Goal: Information Seeking & Learning: Check status

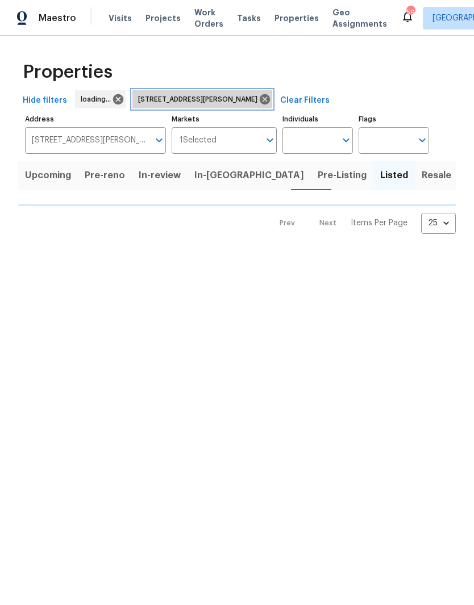
click at [258, 103] on icon at bounding box center [264, 99] width 12 height 12
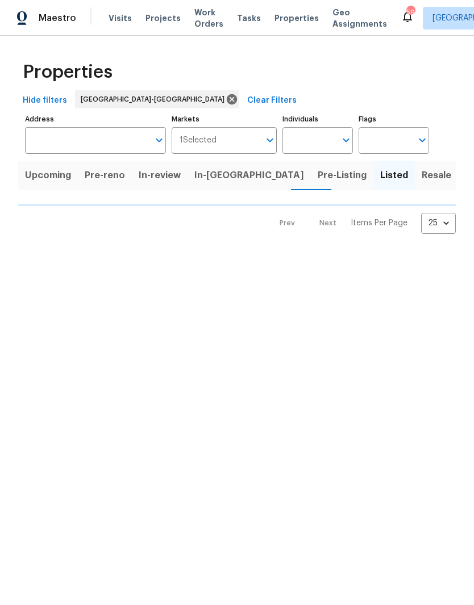
click at [324, 135] on input "Individuals" at bounding box center [308, 140] width 53 height 27
click at [287, 252] on html "Maestro Visits Projects Work Orders Tasks Properties Geo Assignments 59 Raleigh…" at bounding box center [237, 126] width 474 height 252
click at [325, 141] on input "Individuals" at bounding box center [308, 140] width 53 height 27
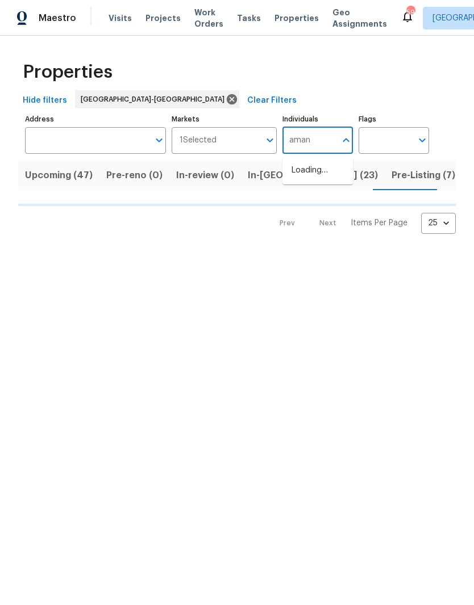
type input "amand"
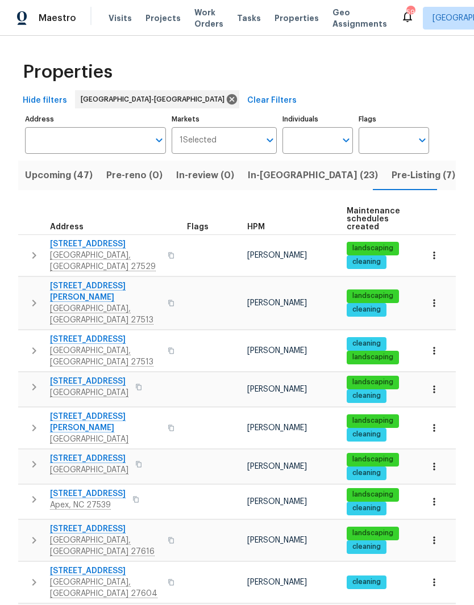
click at [323, 138] on input "Individuals" at bounding box center [308, 140] width 53 height 27
type input "M"
type input "[PERSON_NAME]"
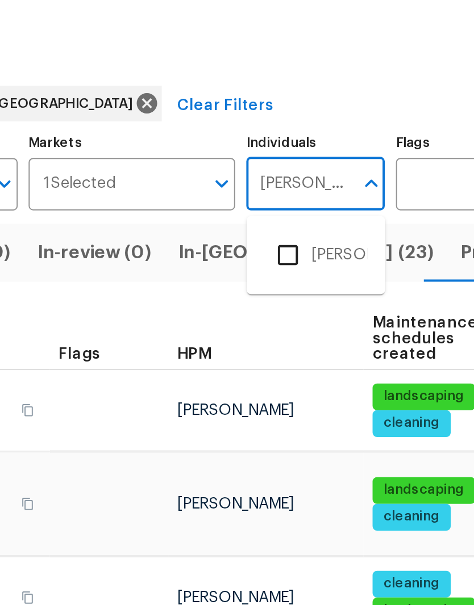
click at [291, 165] on input "checkbox" at bounding box center [303, 177] width 24 height 24
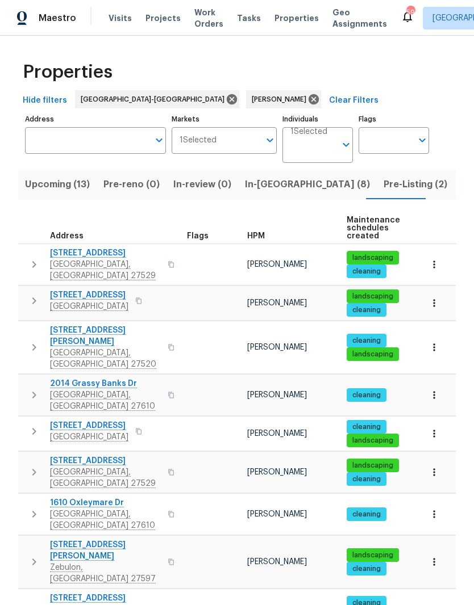
click at [256, 193] on button "In-reno (8)" at bounding box center [307, 185] width 139 height 30
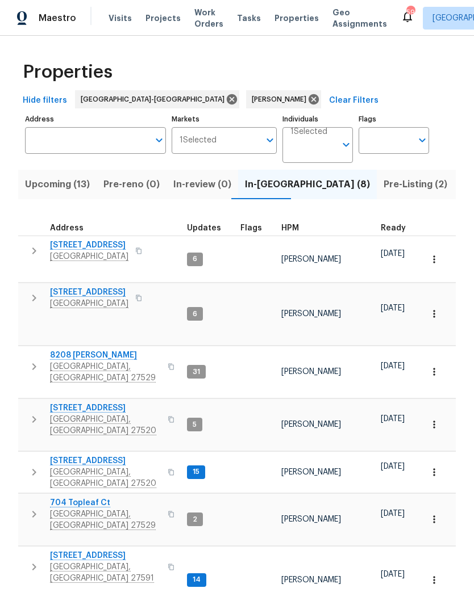
click at [69, 403] on span "[STREET_ADDRESS]" at bounding box center [105, 408] width 111 height 11
click at [70, 184] on span "Upcoming (13)" at bounding box center [57, 185] width 65 height 16
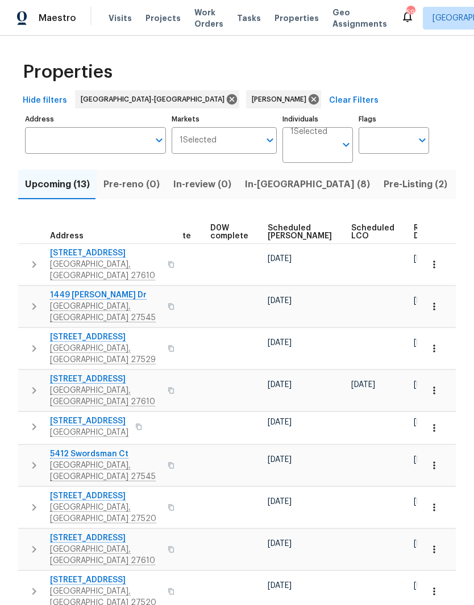
scroll to position [0, 286]
click at [414, 236] on span "Ready Date" at bounding box center [426, 232] width 25 height 16
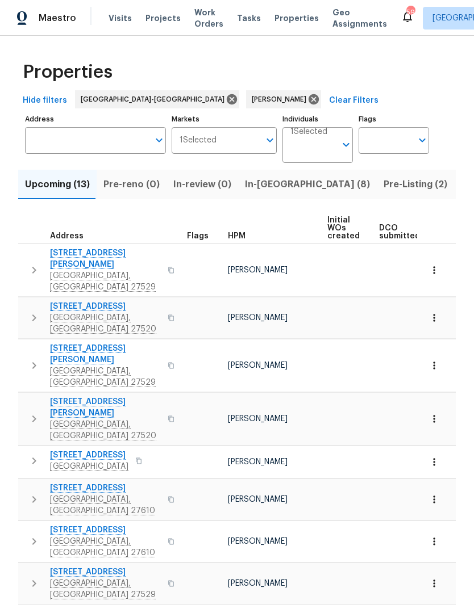
click at [113, 132] on input "Address" at bounding box center [87, 140] width 124 height 27
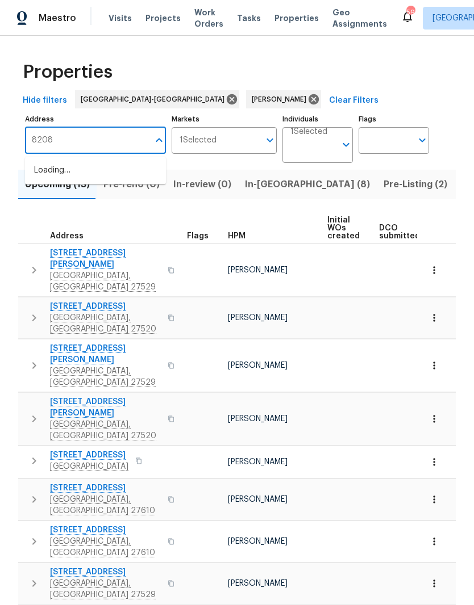
type input "8208"
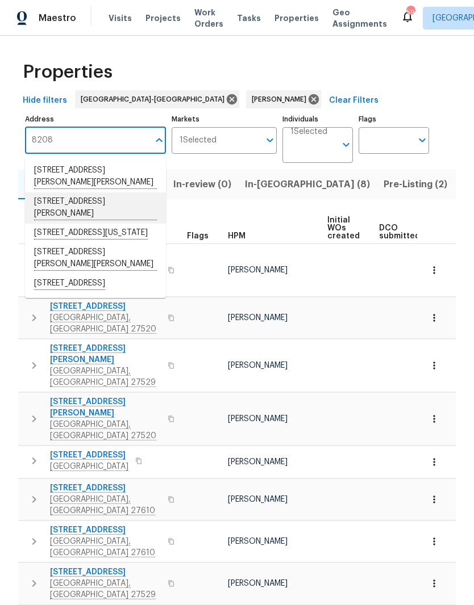
click at [137, 197] on li "8208 Diane Cir Garner NC 27529" at bounding box center [95, 208] width 141 height 31
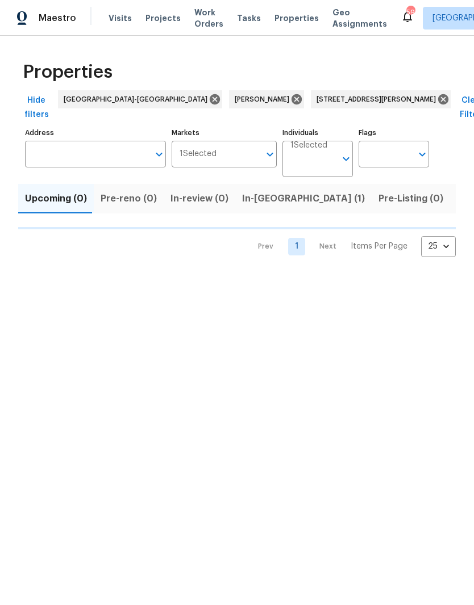
type input "8208 Diane Cir Garner NC 27529"
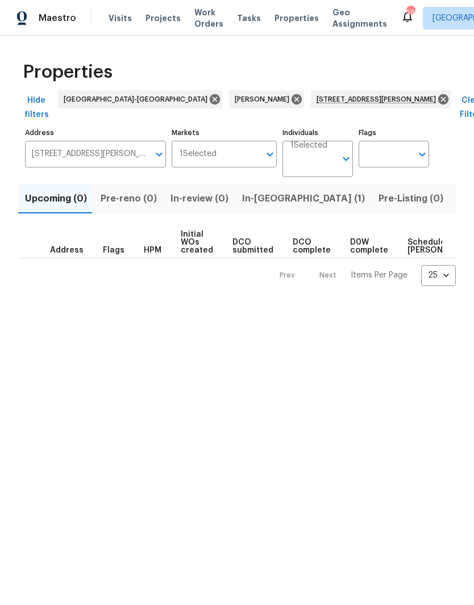
click at [261, 191] on span "In-reno (1)" at bounding box center [303, 199] width 123 height 16
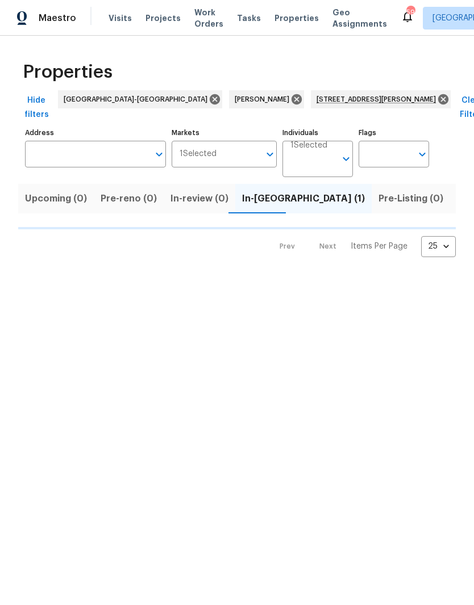
type input "8208 Diane Cir Garner NC 27529"
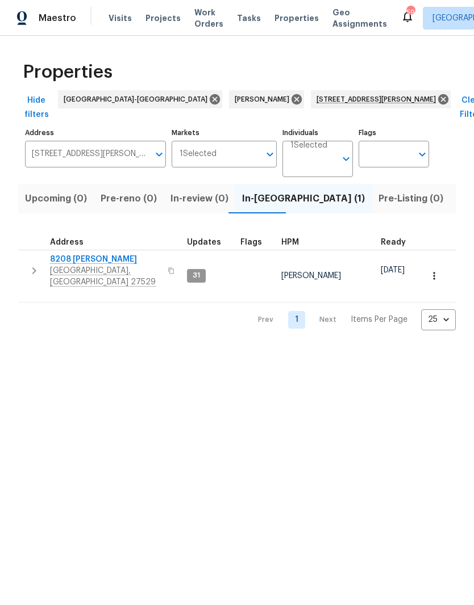
click at [73, 254] on span "8208 Diane Cir" at bounding box center [105, 259] width 111 height 11
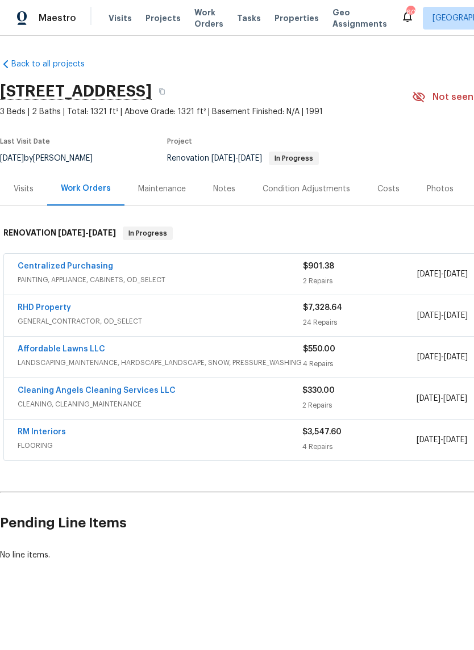
click at [31, 311] on link "RHD Property" at bounding box center [44, 308] width 53 height 8
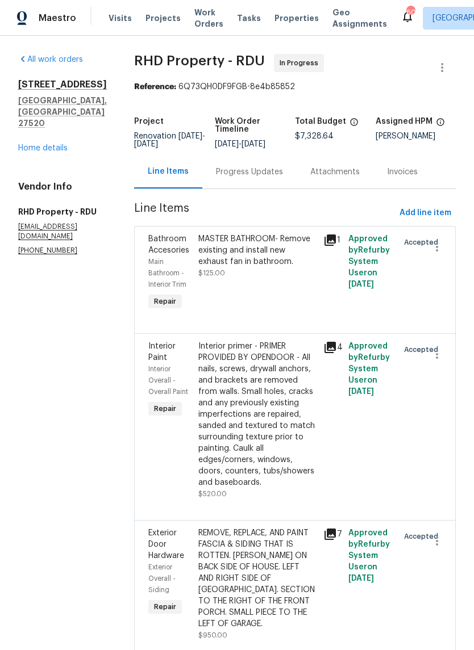
click at [243, 174] on div "Progress Updates" at bounding box center [249, 171] width 67 height 11
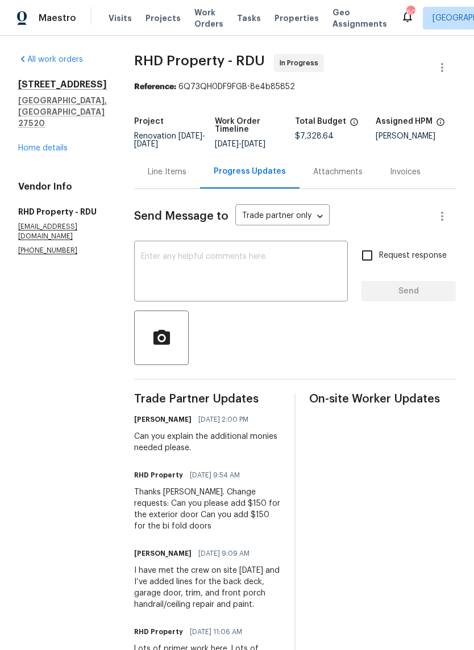
click at [30, 144] on link "Home details" at bounding box center [42, 148] width 49 height 8
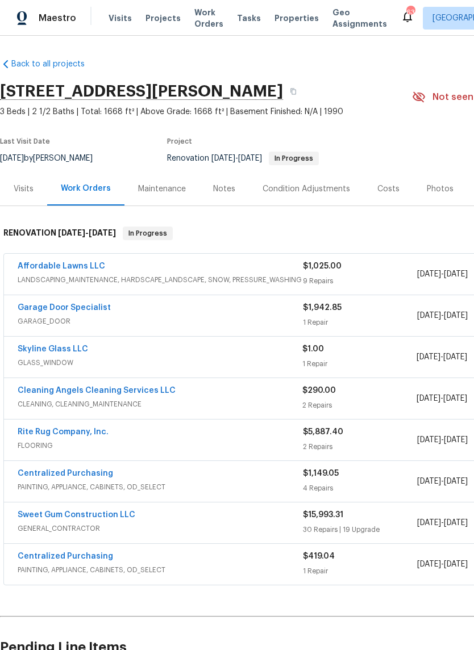
click at [41, 352] on link "Skyline Glass LLC" at bounding box center [53, 349] width 70 height 8
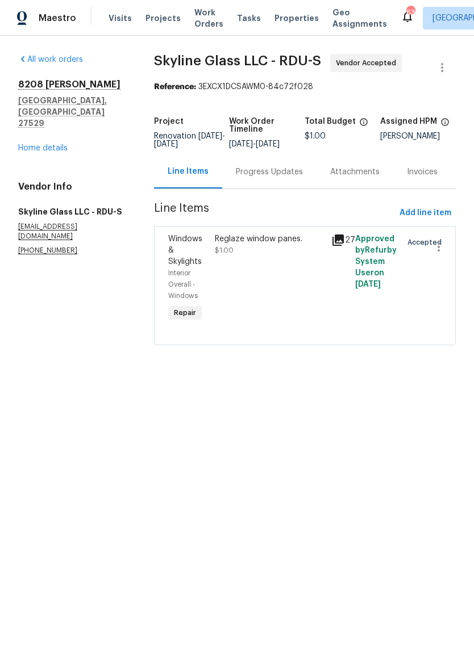
click at [271, 189] on div "Progress Updates" at bounding box center [269, 172] width 94 height 34
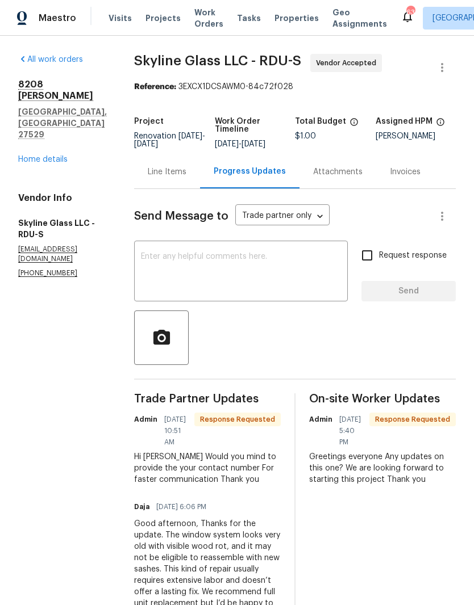
click at [268, 269] on textarea at bounding box center [241, 273] width 200 height 40
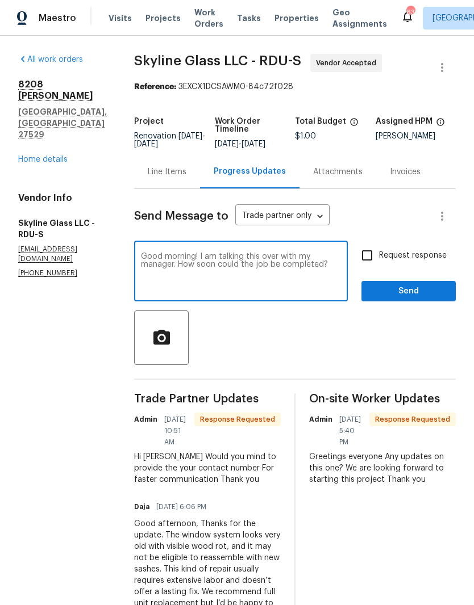
type textarea "Good morning! I am talking this over with my manager. How soon could the job be…"
click at [404, 249] on label "Request response" at bounding box center [400, 256] width 91 height 24
click at [379, 249] on input "Request response" at bounding box center [367, 256] width 24 height 24
checkbox input "true"
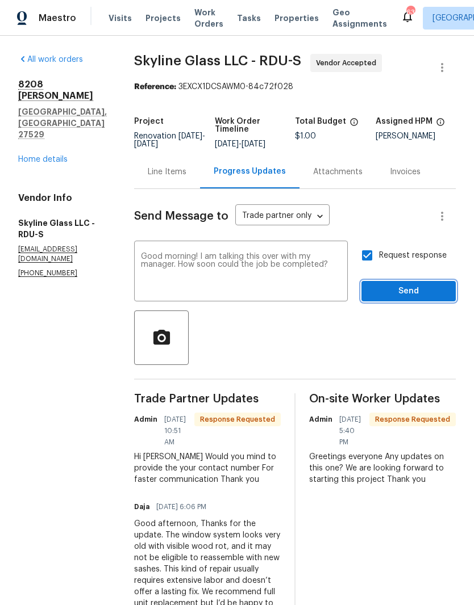
click at [401, 289] on span "Send" at bounding box center [408, 292] width 76 height 14
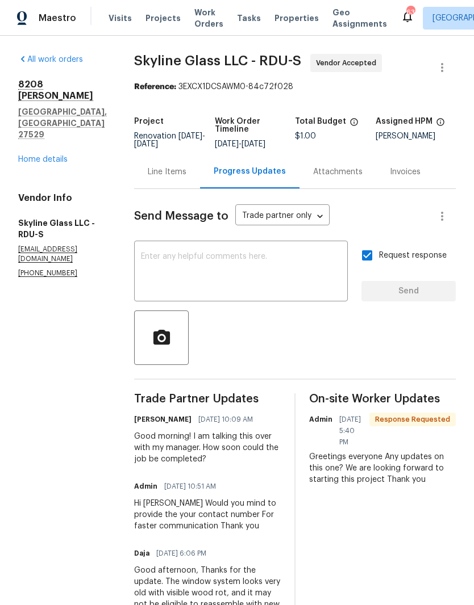
click at [31, 164] on link "Home details" at bounding box center [42, 160] width 49 height 8
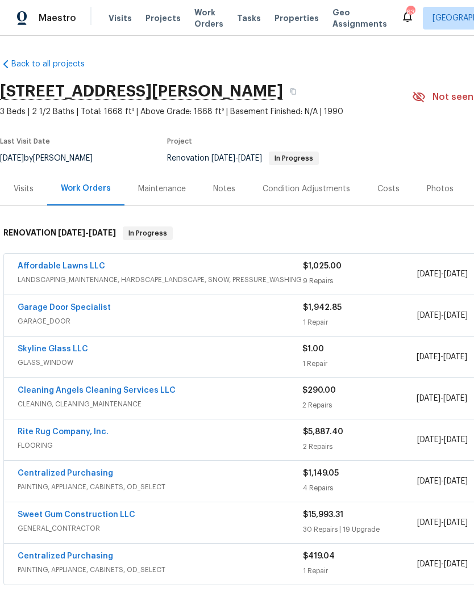
click at [379, 177] on div "Costs" at bounding box center [388, 189] width 49 height 34
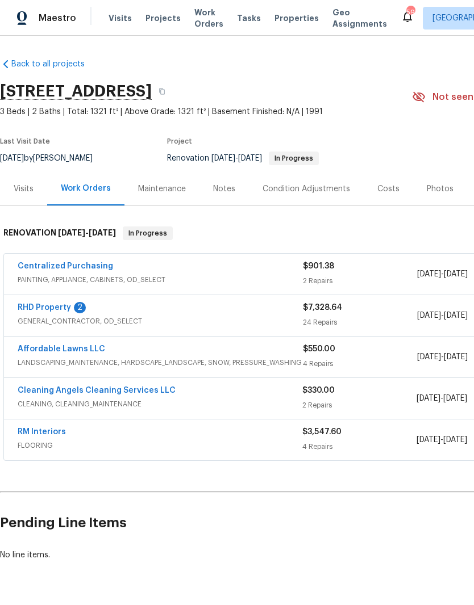
click at [221, 185] on div "Notes" at bounding box center [224, 188] width 22 height 11
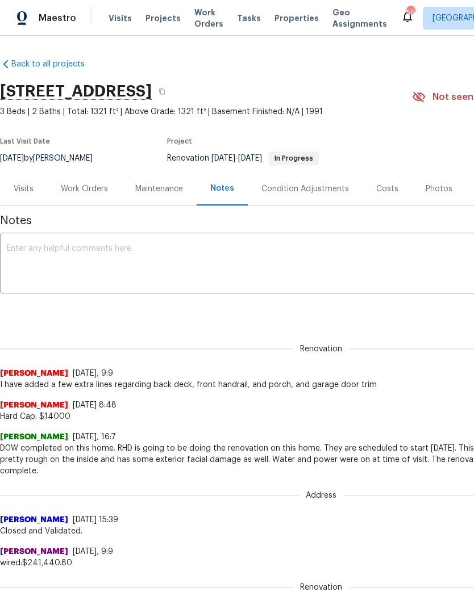
click at [87, 187] on div "Work Orders" at bounding box center [84, 188] width 47 height 11
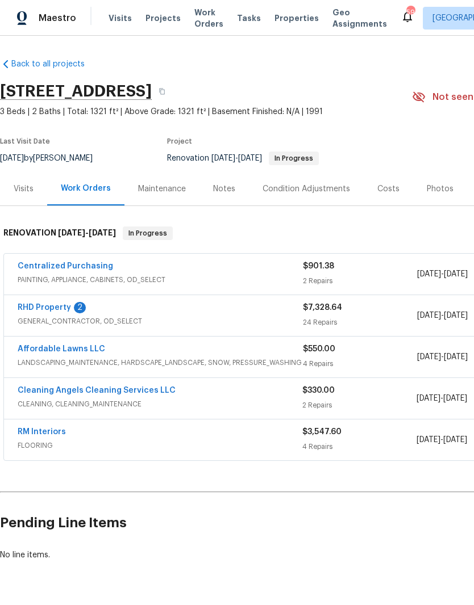
click at [37, 307] on link "RHD Property" at bounding box center [44, 308] width 53 height 8
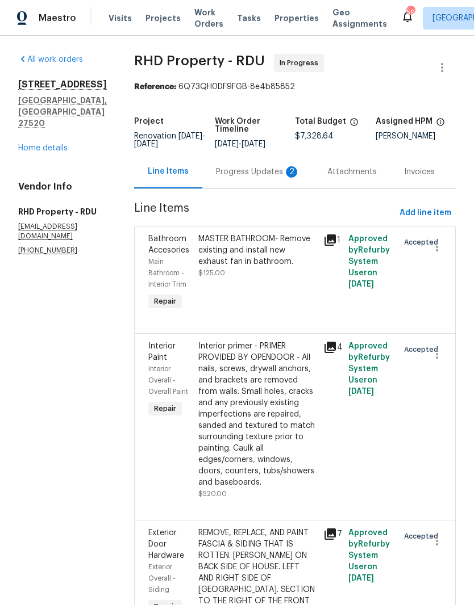
click at [258, 178] on div "Progress Updates 2" at bounding box center [258, 171] width 84 height 11
